Goal: Task Accomplishment & Management: Use online tool/utility

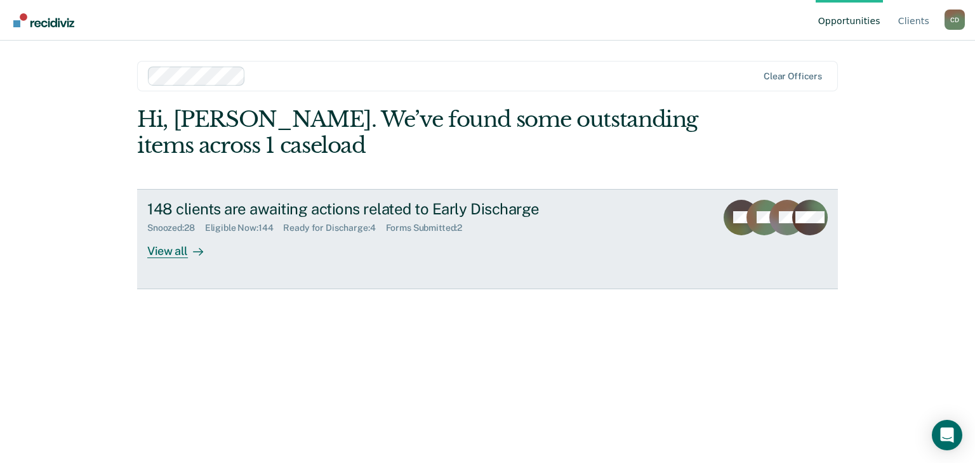
click at [171, 254] on div "View all" at bounding box center [182, 246] width 71 height 25
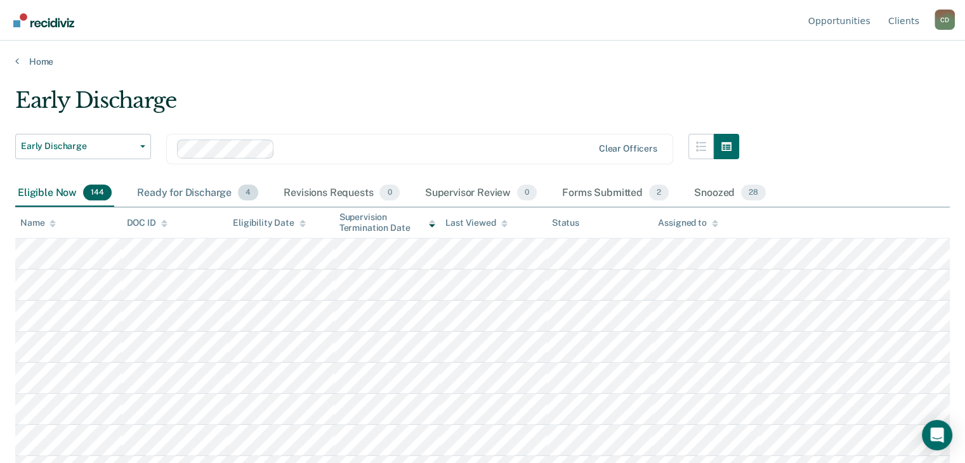
click at [199, 190] on div "Ready for Discharge 4" at bounding box center [198, 194] width 126 height 28
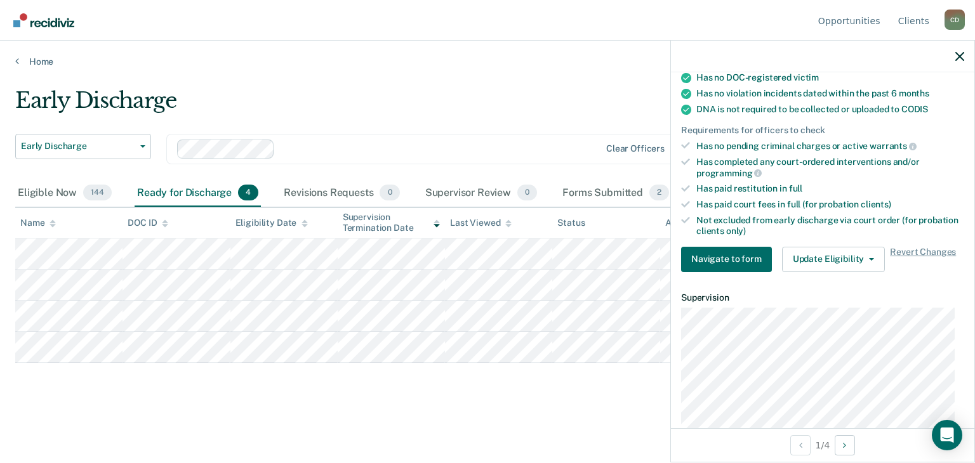
scroll to position [411, 0]
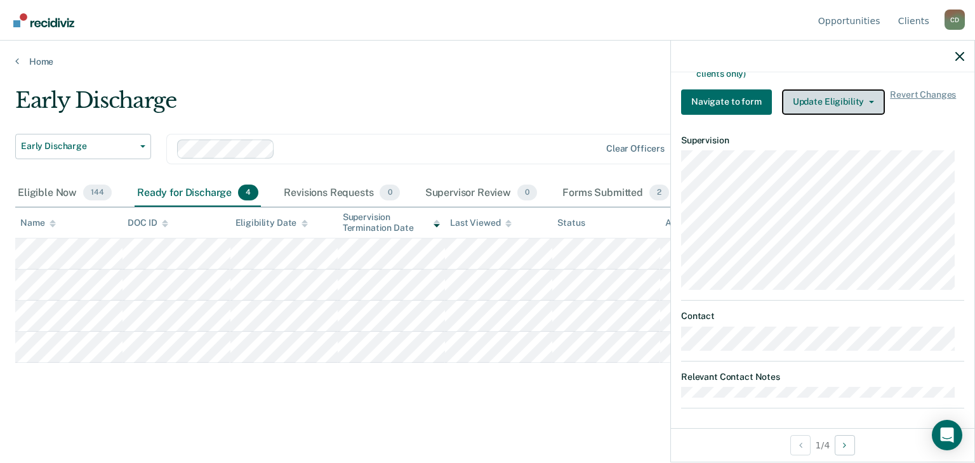
click at [809, 89] on button "Update Eligibility" at bounding box center [833, 101] width 103 height 25
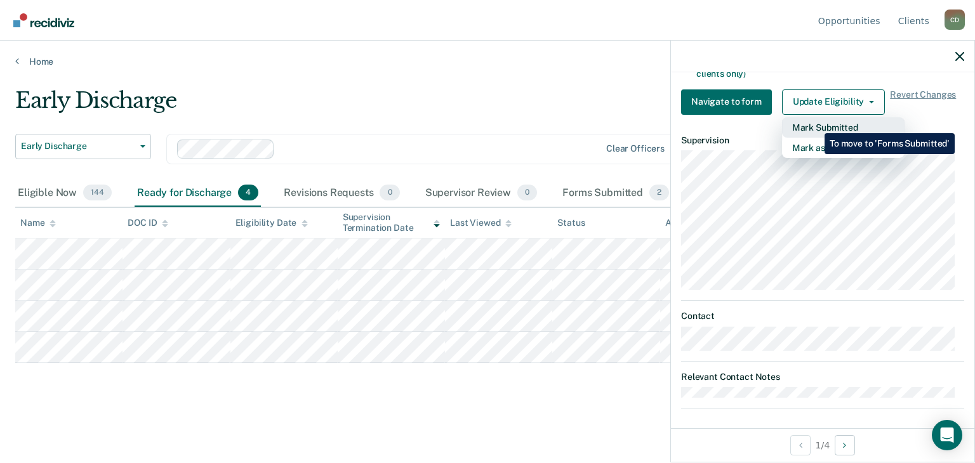
click at [815, 124] on button "Mark Submitted" at bounding box center [843, 127] width 122 height 20
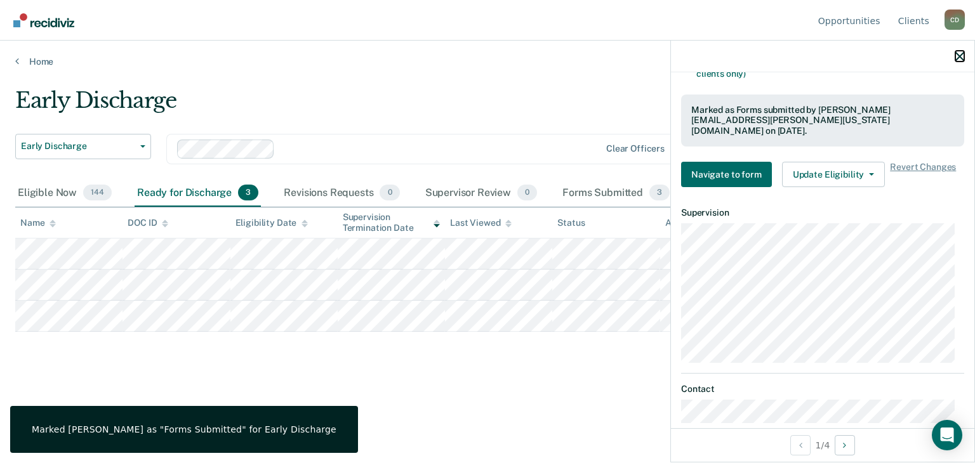
click at [960, 51] on button "button" at bounding box center [959, 56] width 9 height 11
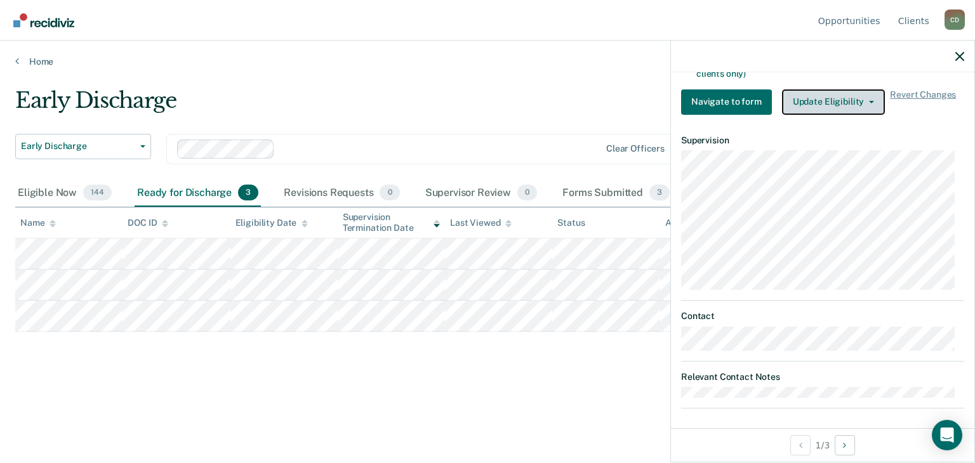
click at [828, 95] on button "Update Eligibility" at bounding box center [833, 101] width 103 height 25
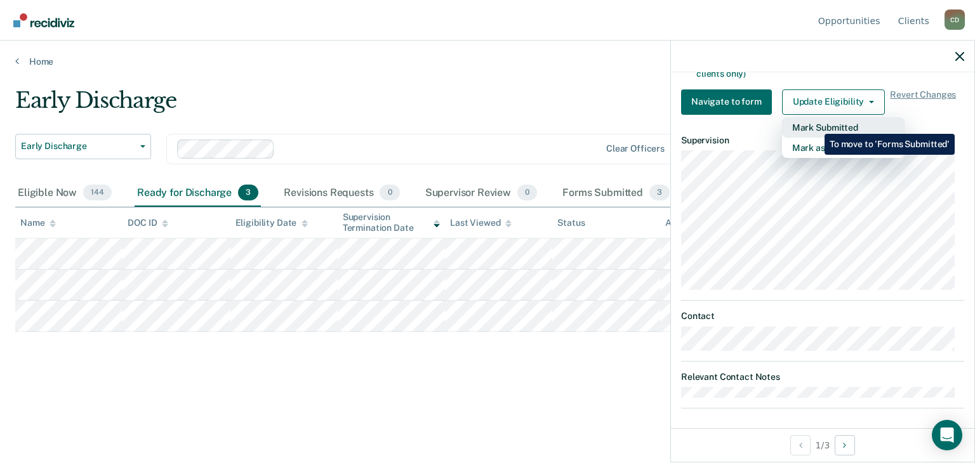
click at [815, 124] on button "Mark Submitted" at bounding box center [843, 127] width 122 height 20
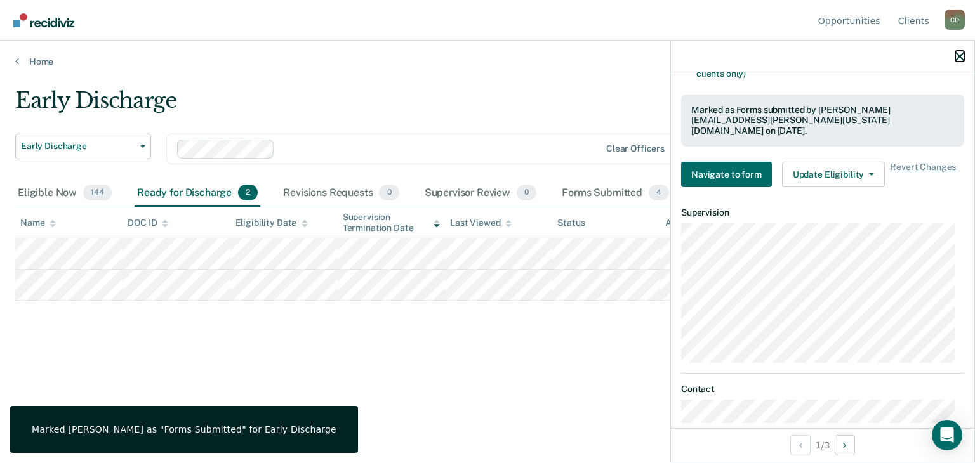
click at [956, 53] on icon "button" at bounding box center [959, 56] width 9 height 9
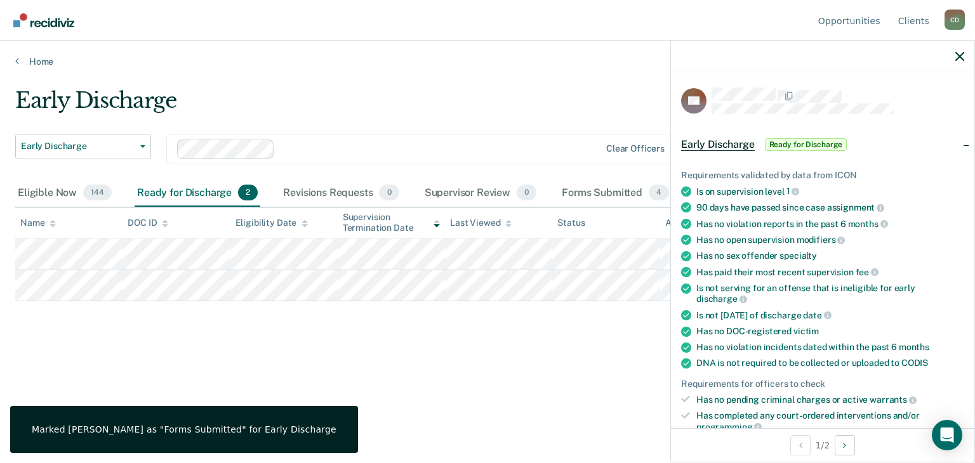
scroll to position [254, 0]
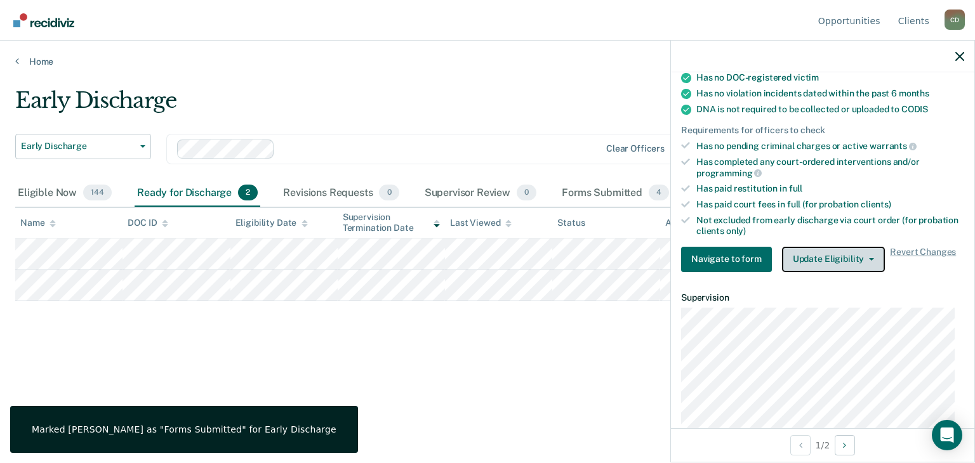
click at [832, 249] on button "Update Eligibility" at bounding box center [833, 259] width 103 height 25
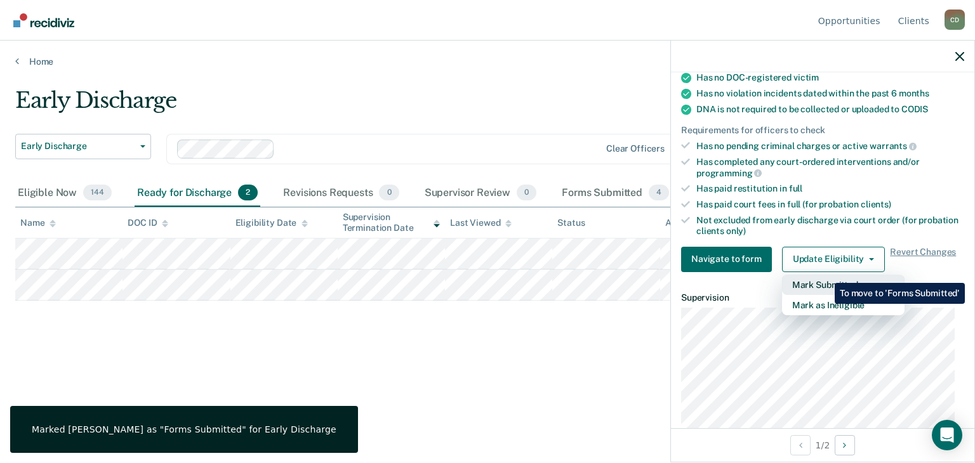
click at [825, 275] on button "Mark Submitted" at bounding box center [843, 285] width 122 height 20
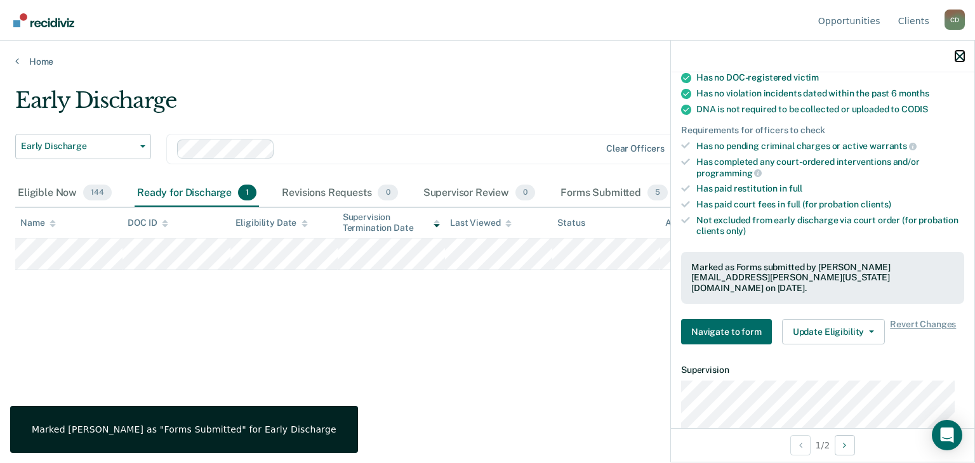
click at [960, 58] on icon "button" at bounding box center [959, 56] width 9 height 9
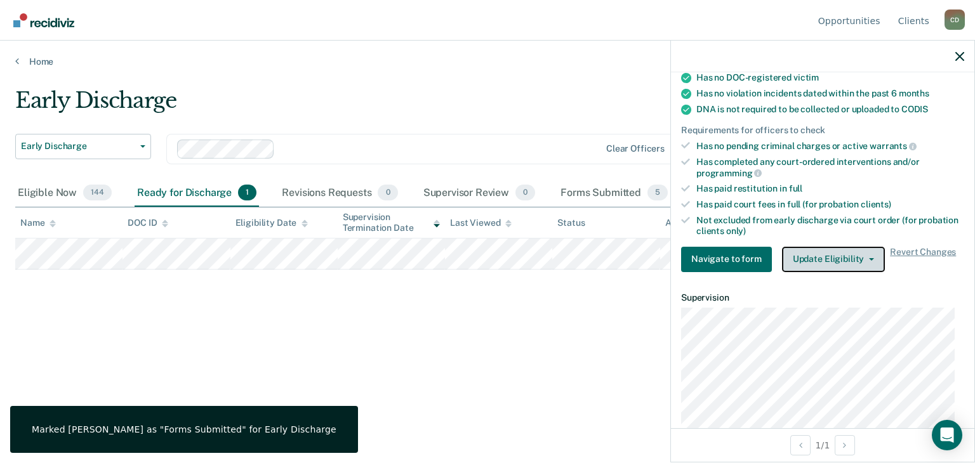
click at [812, 250] on button "Update Eligibility" at bounding box center [833, 259] width 103 height 25
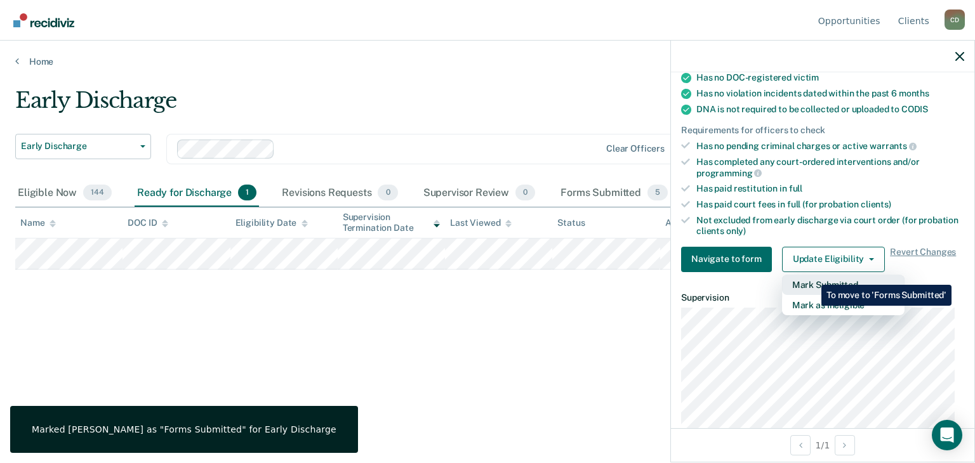
click at [812, 275] on button "Mark Submitted" at bounding box center [843, 285] width 122 height 20
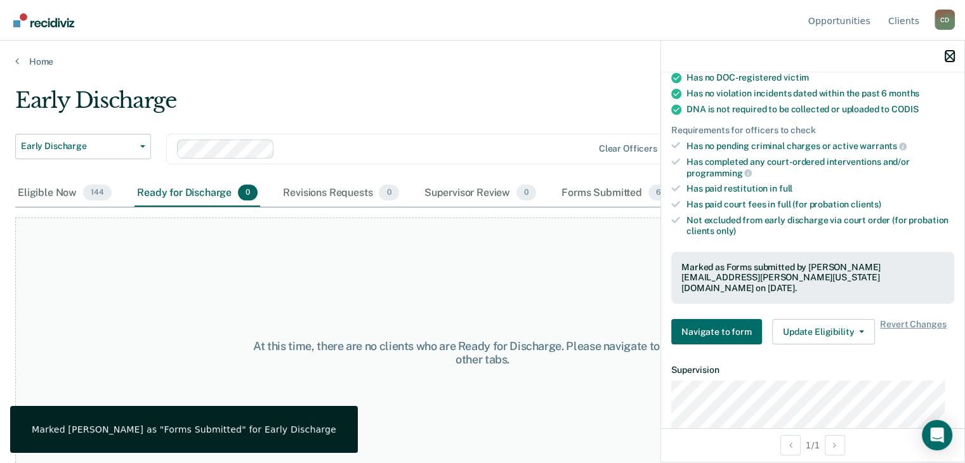
click at [946, 58] on icon "button" at bounding box center [950, 56] width 9 height 9
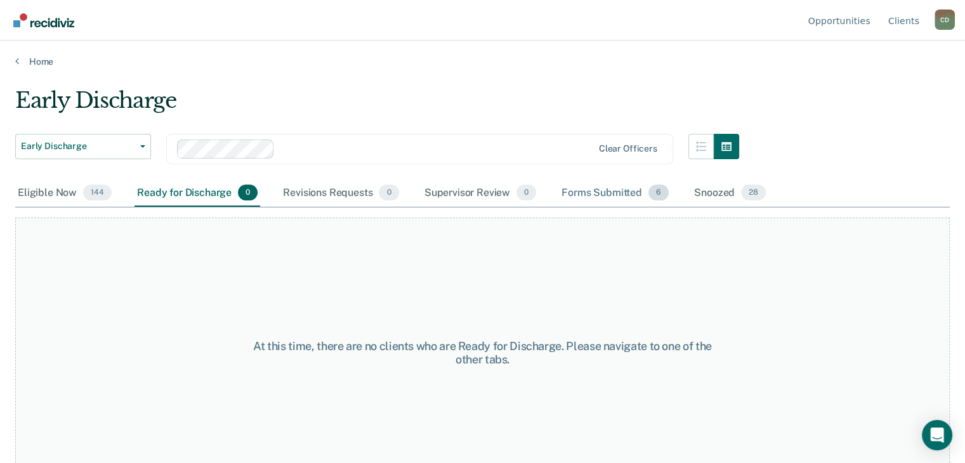
click at [594, 196] on div "Forms Submitted 6" at bounding box center [615, 194] width 112 height 28
